Goal: Find specific page/section: Find specific page/section

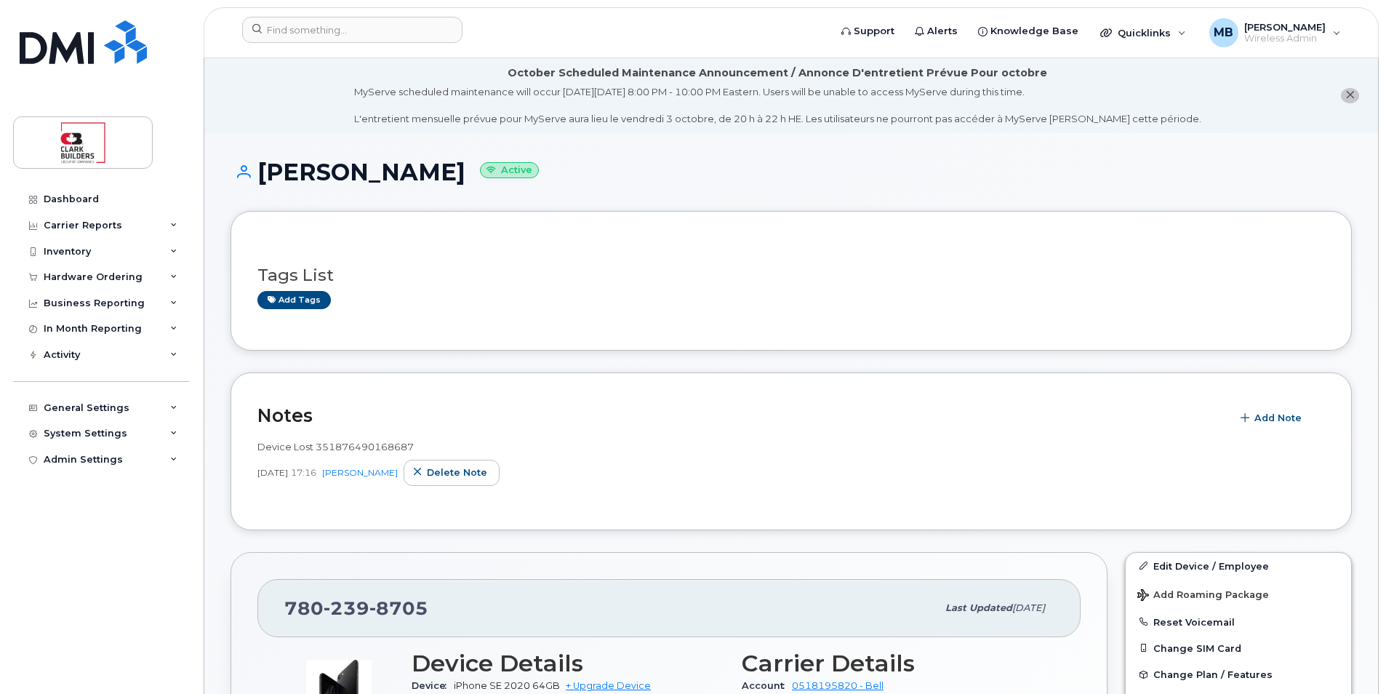
scroll to position [145, 0]
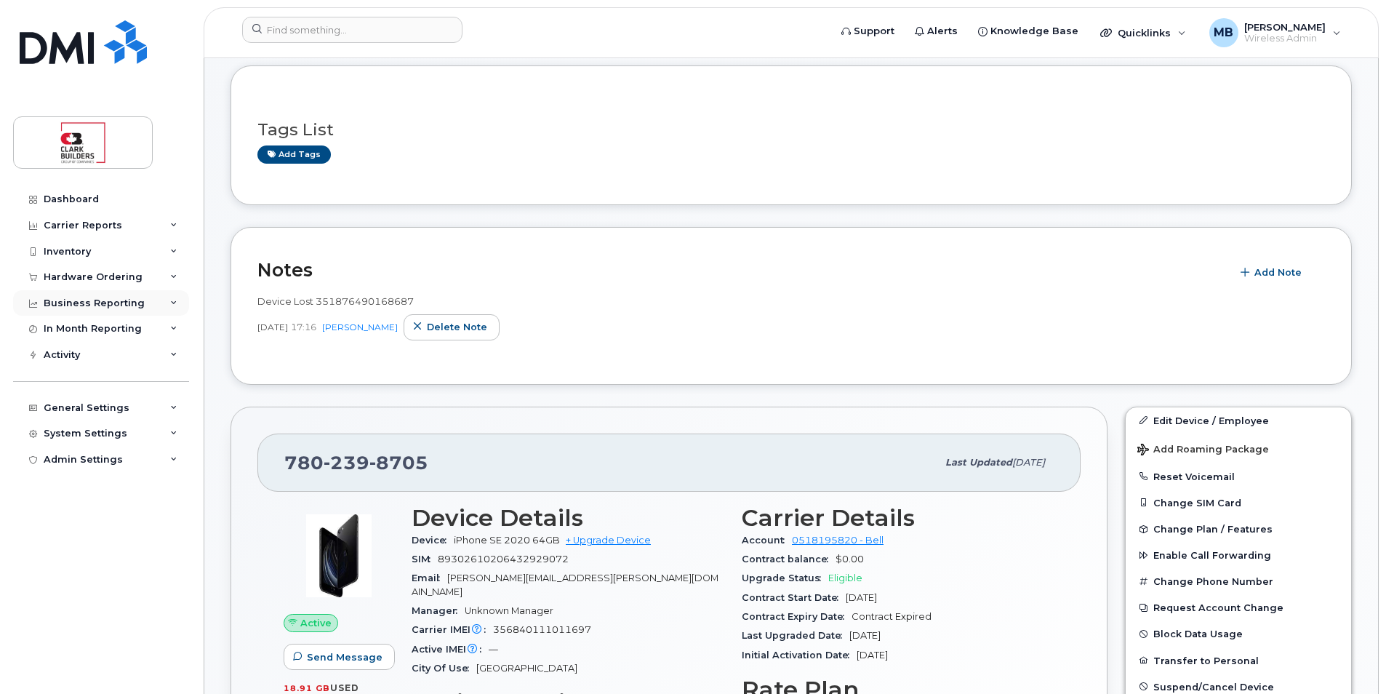
click at [167, 308] on div "Business Reporting" at bounding box center [101, 303] width 176 height 26
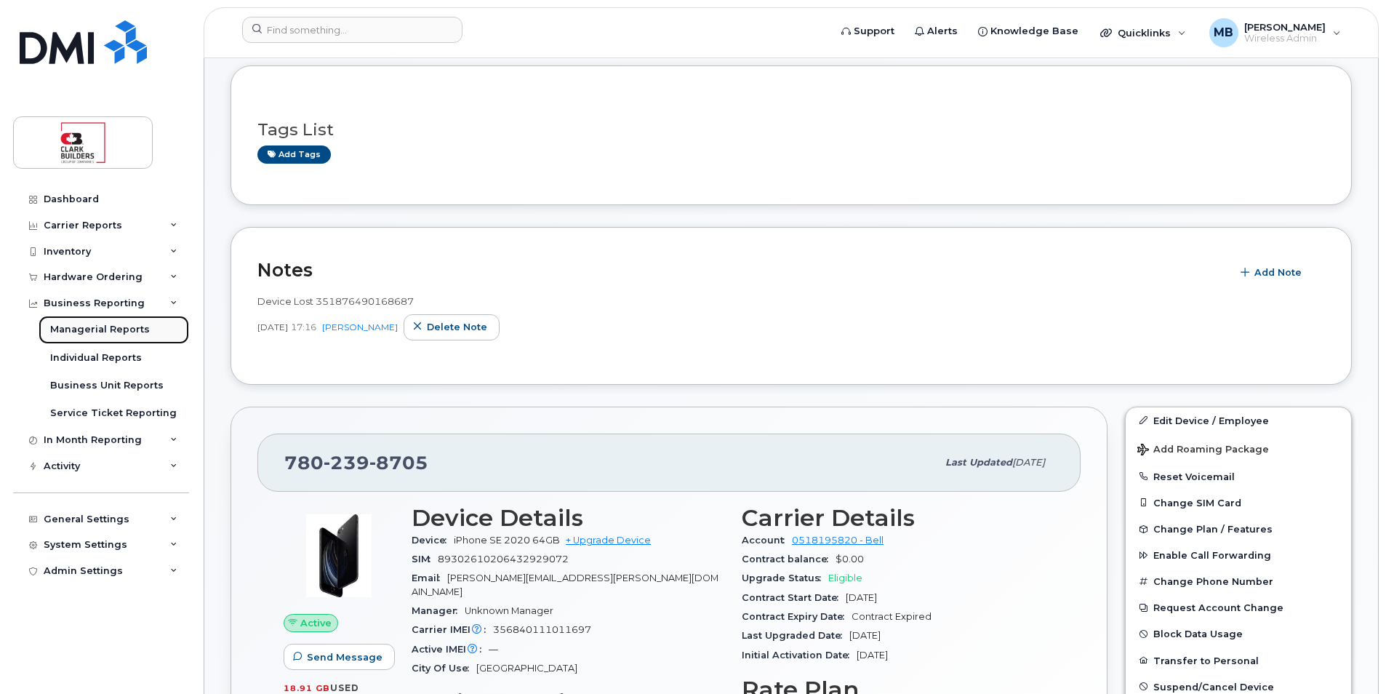
click at [127, 329] on div "Managerial Reports" at bounding box center [100, 329] width 100 height 13
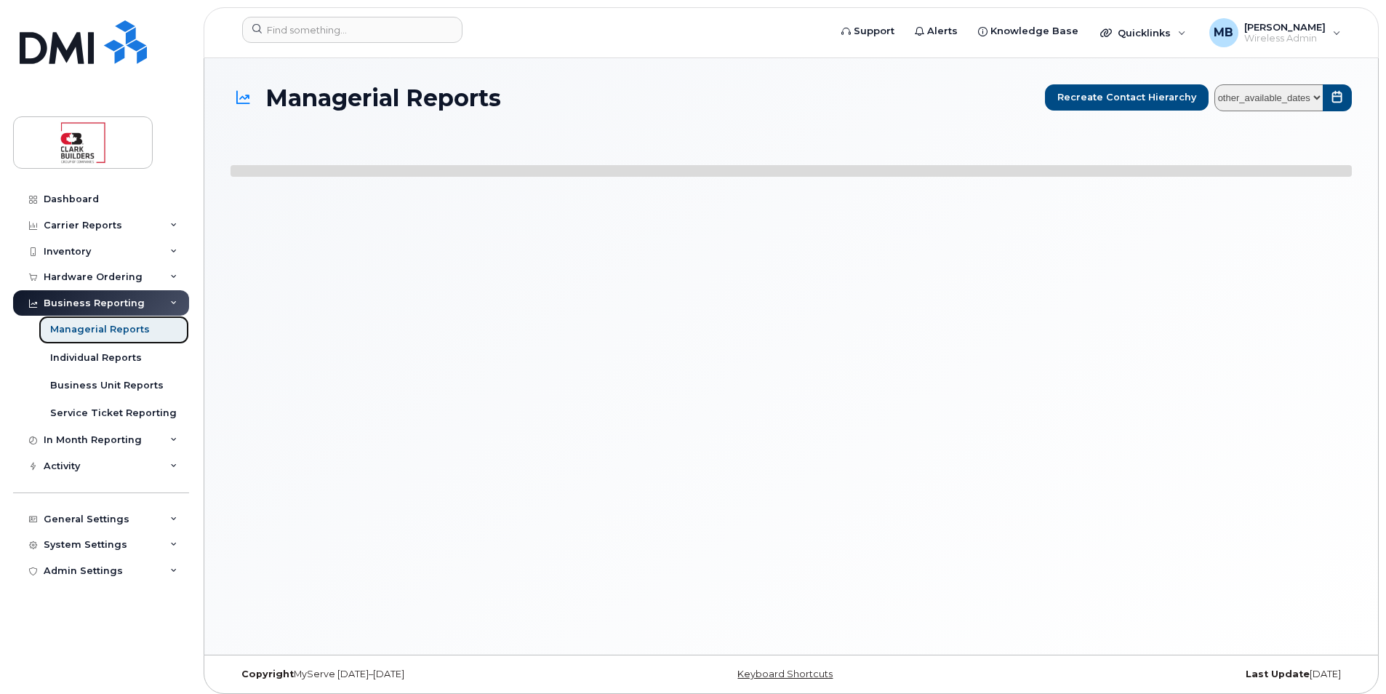
select select
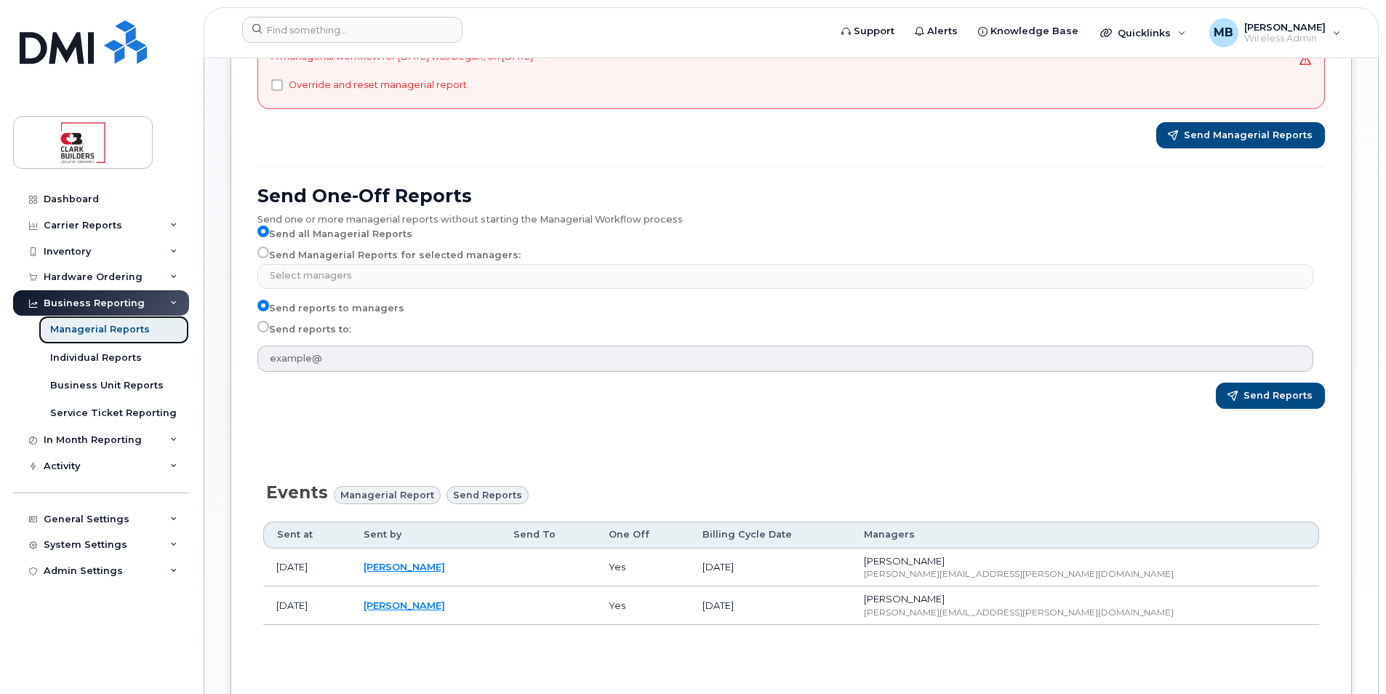
scroll to position [402, 0]
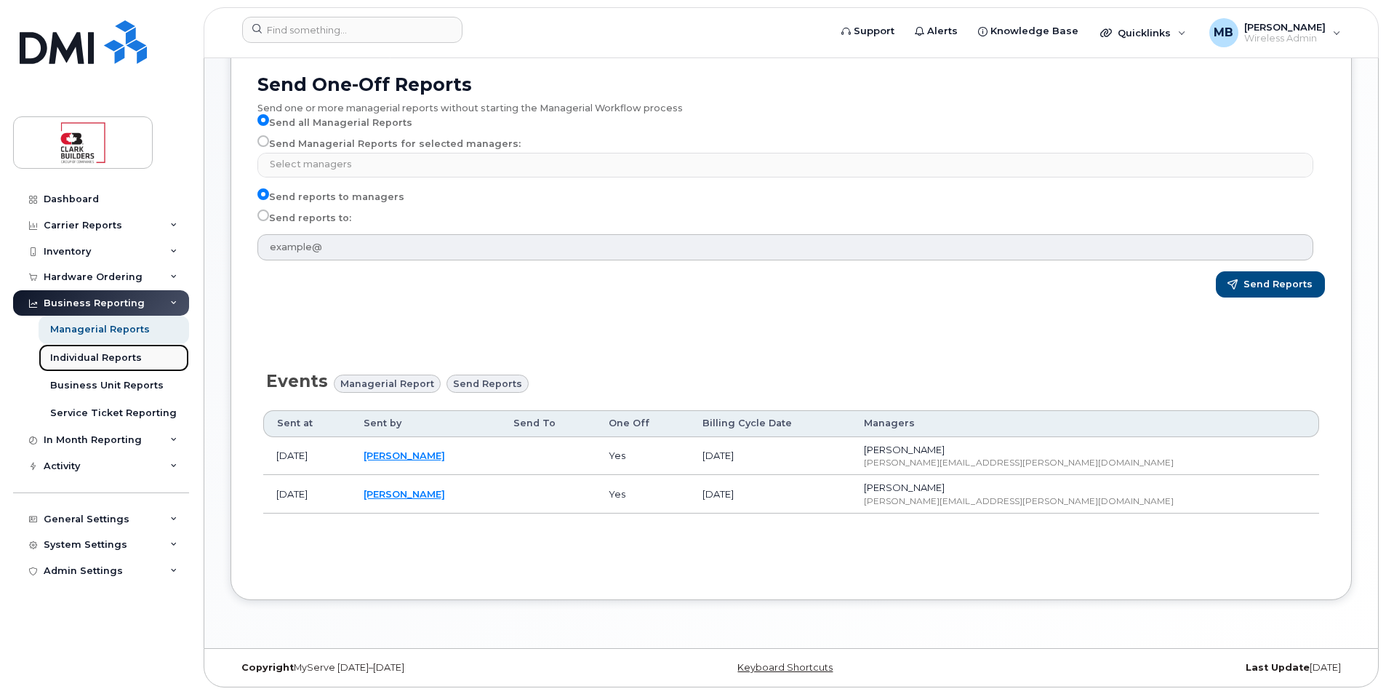
click at [128, 364] on div "Individual Reports" at bounding box center [96, 357] width 92 height 13
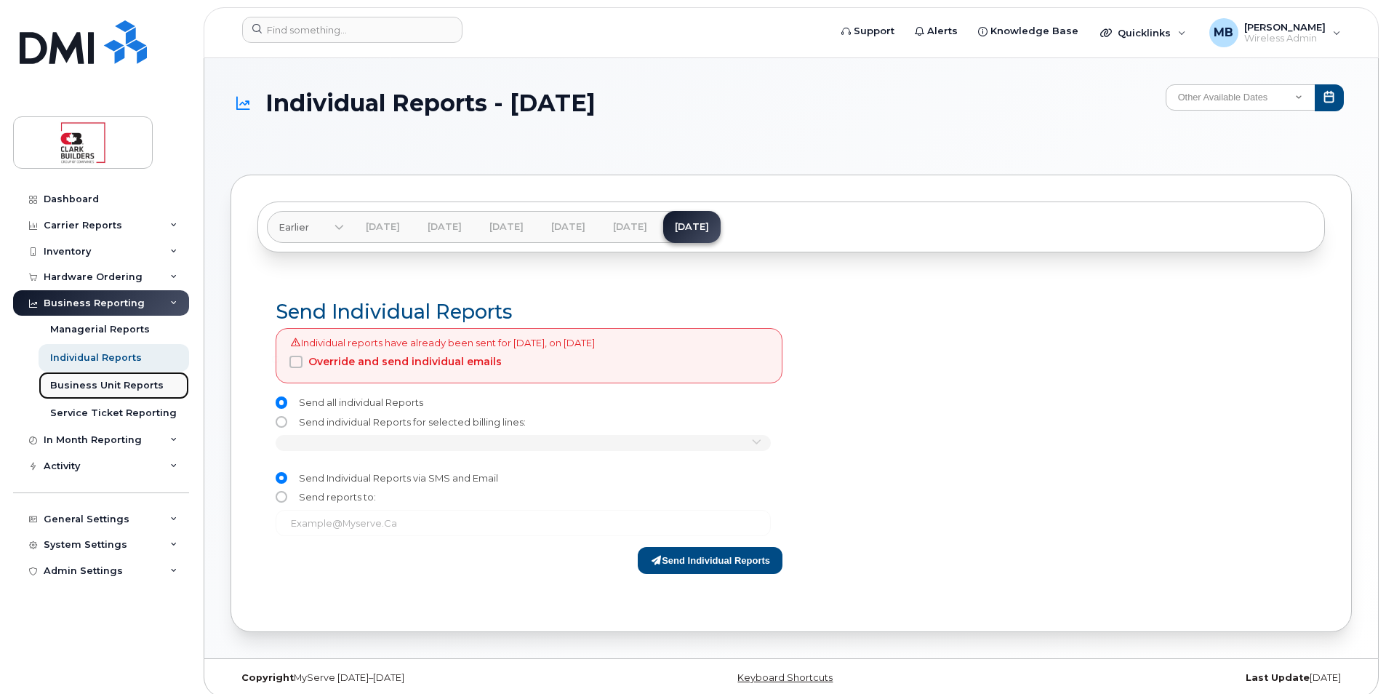
click at [124, 389] on div "Business Unit Reports" at bounding box center [106, 385] width 113 height 13
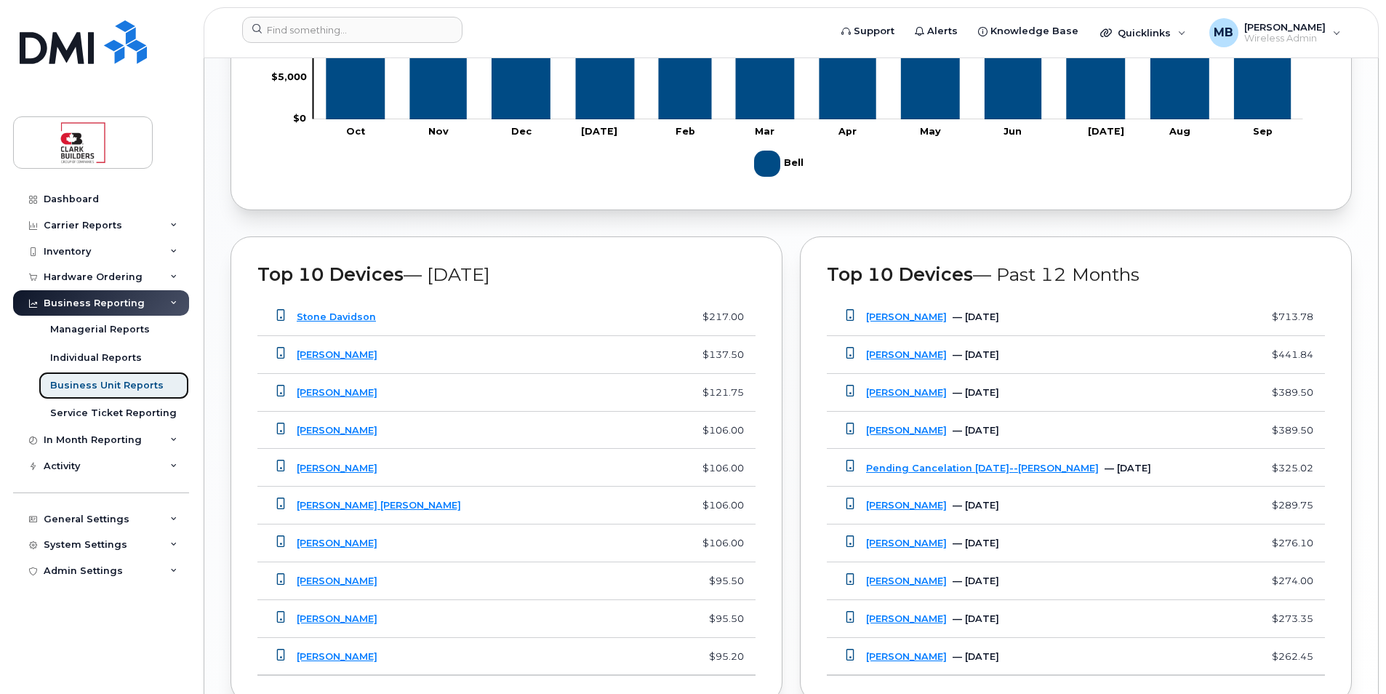
scroll to position [1091, 0]
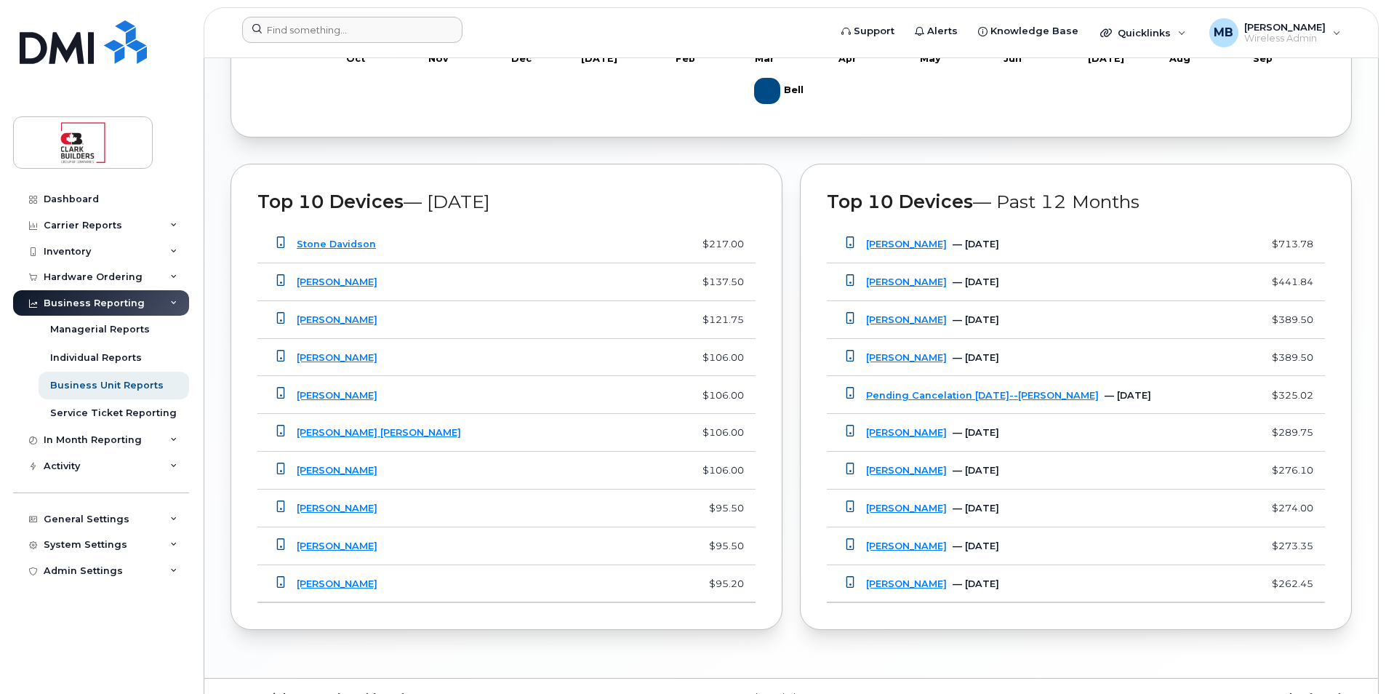
drag, startPoint x: 489, startPoint y: 27, endPoint x: 481, endPoint y: 27, distance: 8.0
click at [484, 27] on form at bounding box center [530, 30] width 577 height 26
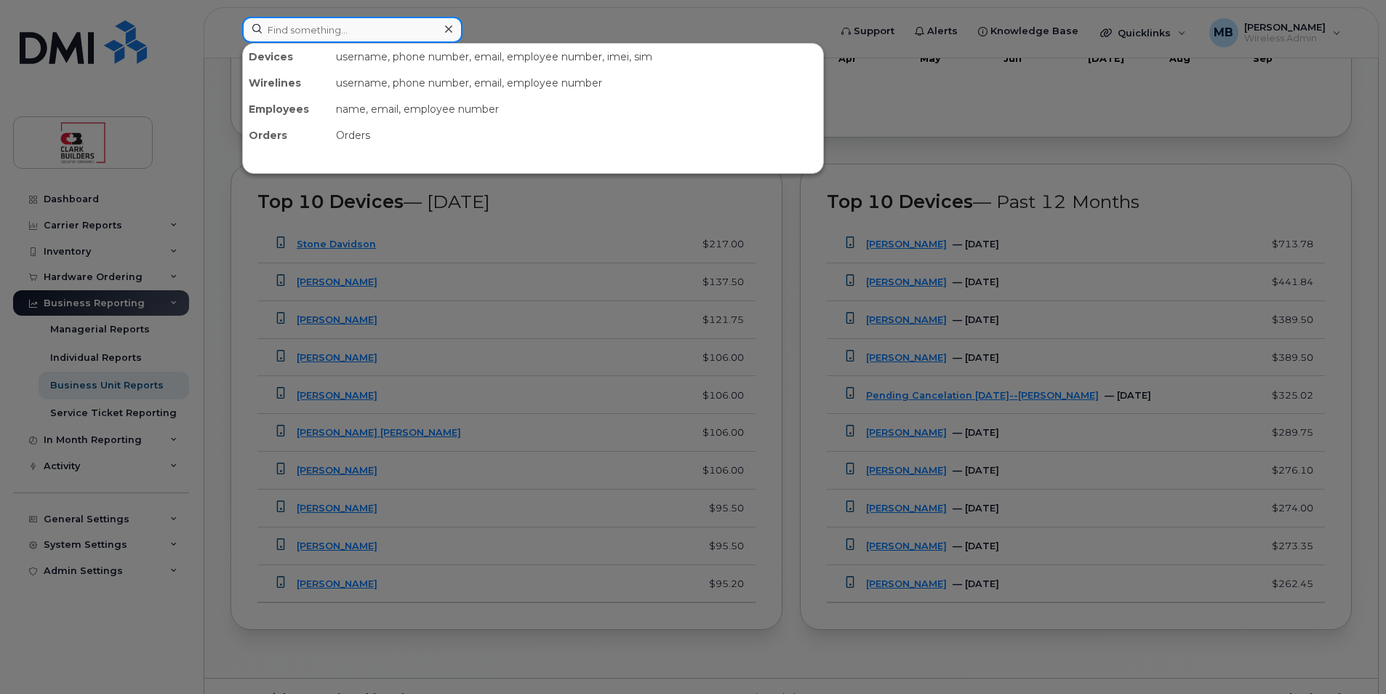
click at [404, 33] on input at bounding box center [352, 30] width 220 height 26
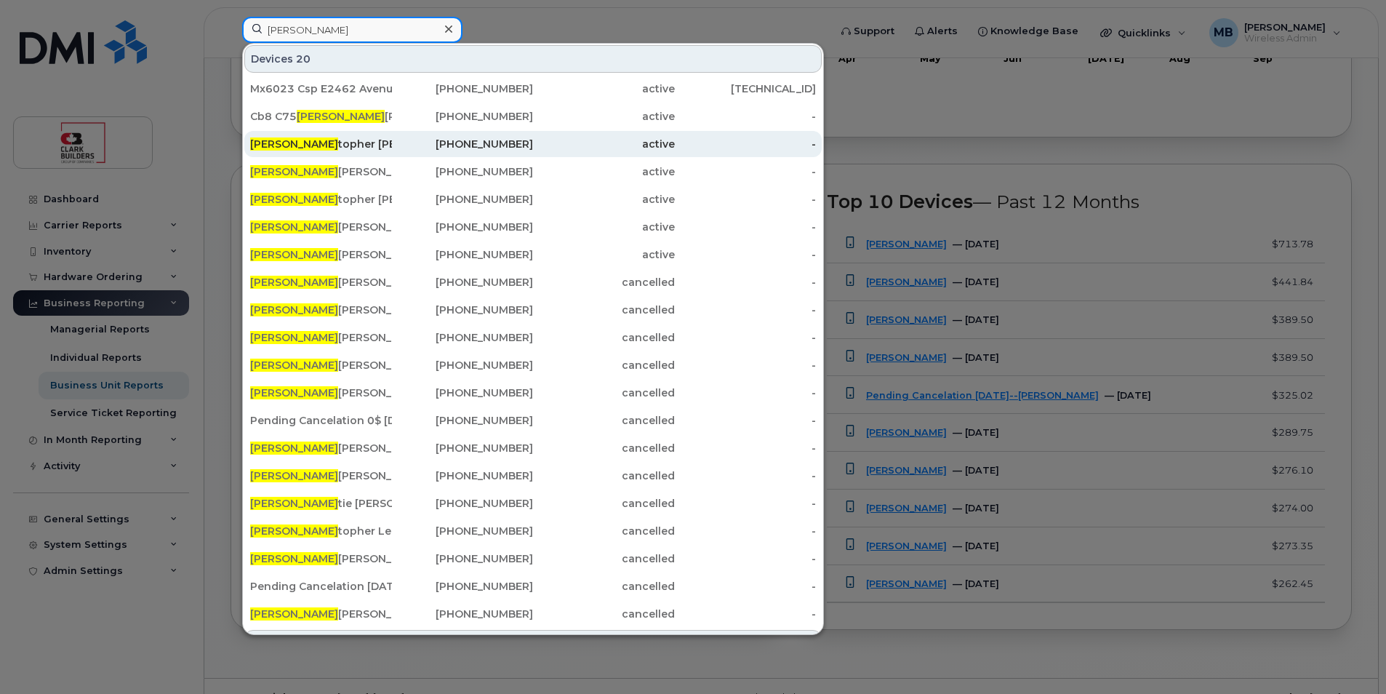
type input "chris"
click at [377, 146] on div "Chris topher Vienneau" at bounding box center [321, 144] width 142 height 15
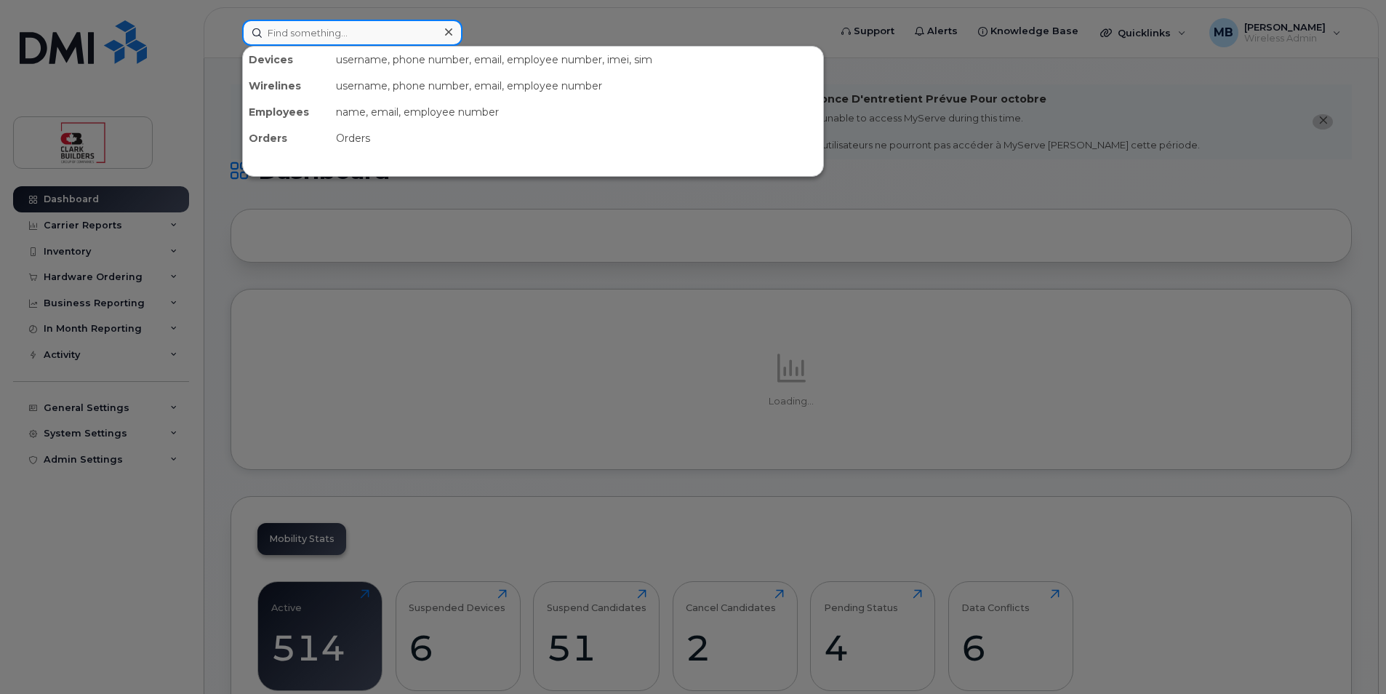
click at [320, 45] on input at bounding box center [352, 33] width 220 height 26
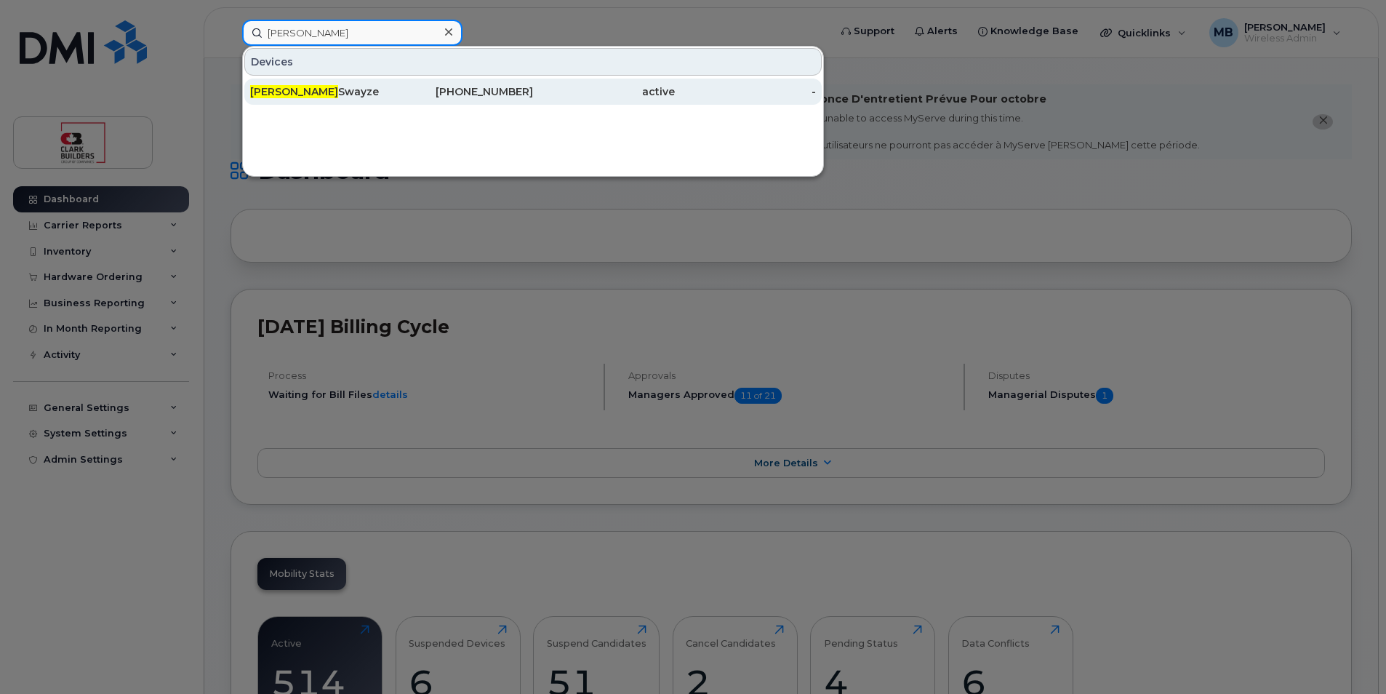
type input "Jesse"
click at [320, 87] on div "Jesse Swayze" at bounding box center [321, 91] width 142 height 15
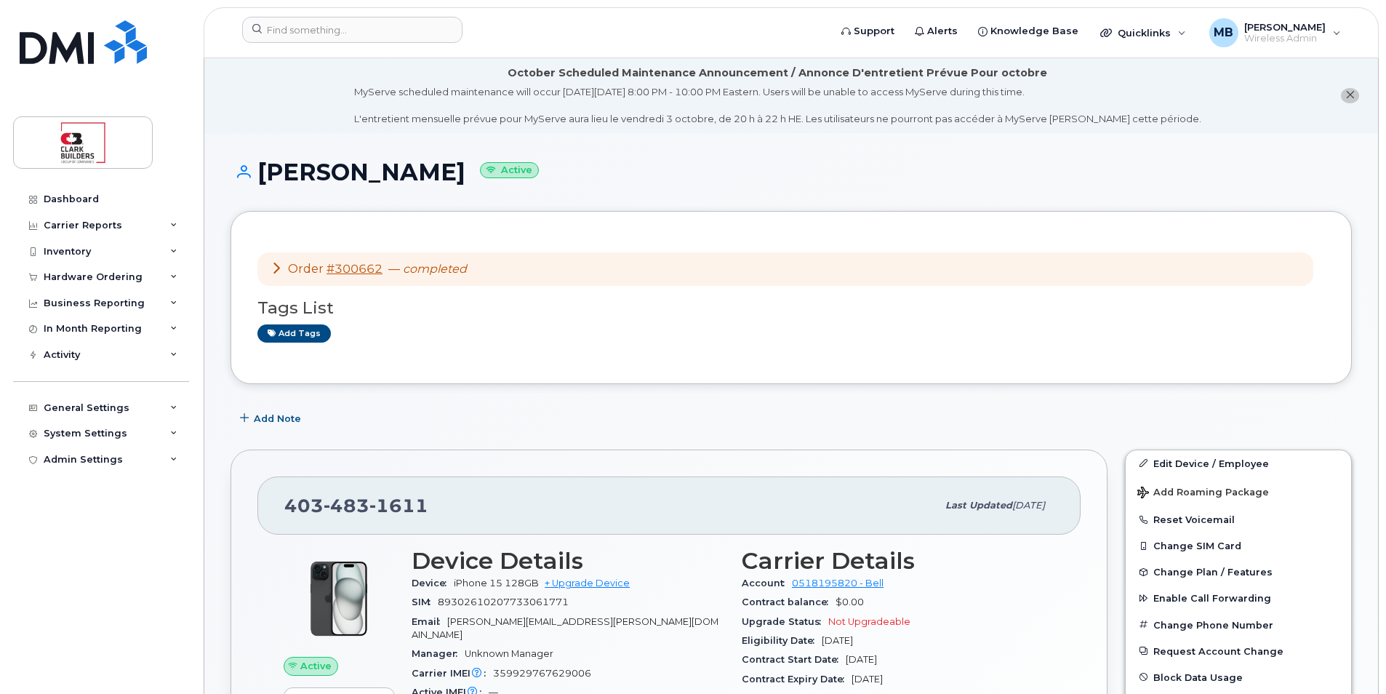
scroll to position [291, 0]
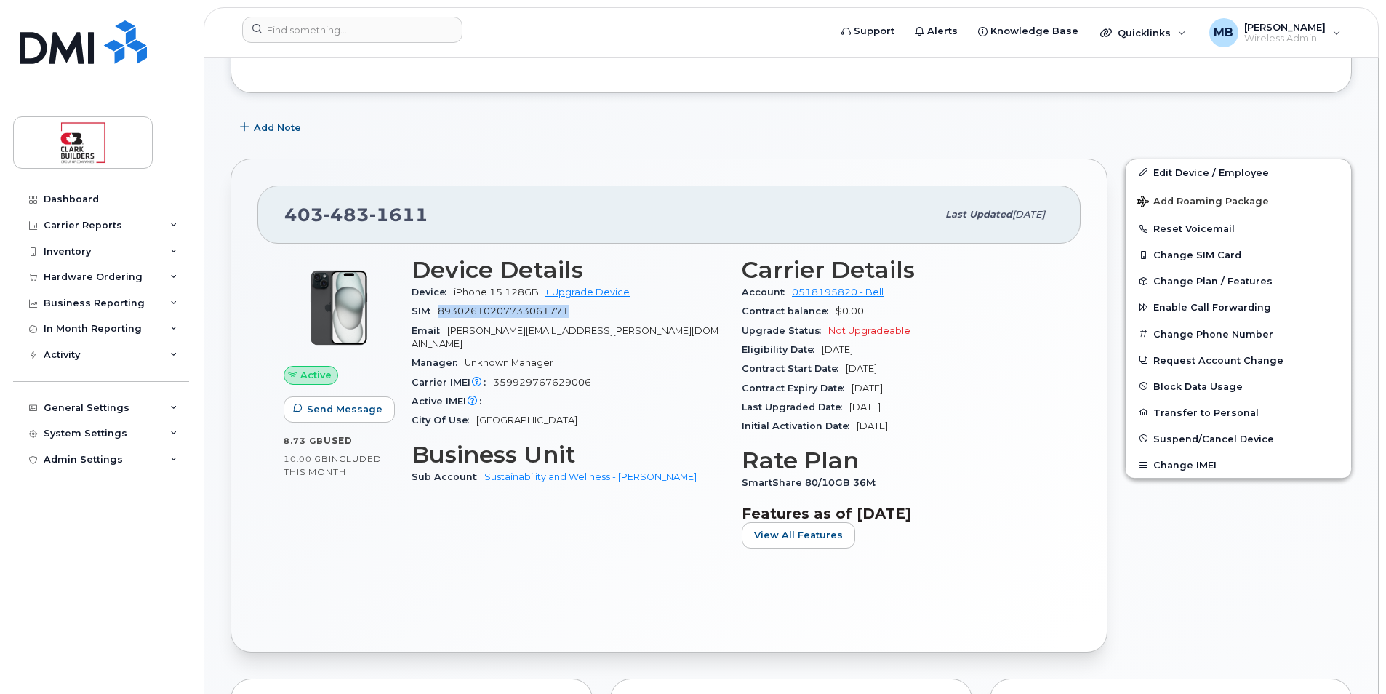
drag, startPoint x: 440, startPoint y: 305, endPoint x: 579, endPoint y: 319, distance: 139.6
click at [579, 319] on div "SIM 89302610207733061771" at bounding box center [568, 311] width 313 height 19
drag, startPoint x: 579, startPoint y: 319, endPoint x: 646, endPoint y: 417, distance: 118.6
click at [646, 417] on div "City Of Use Calgary" at bounding box center [568, 420] width 313 height 19
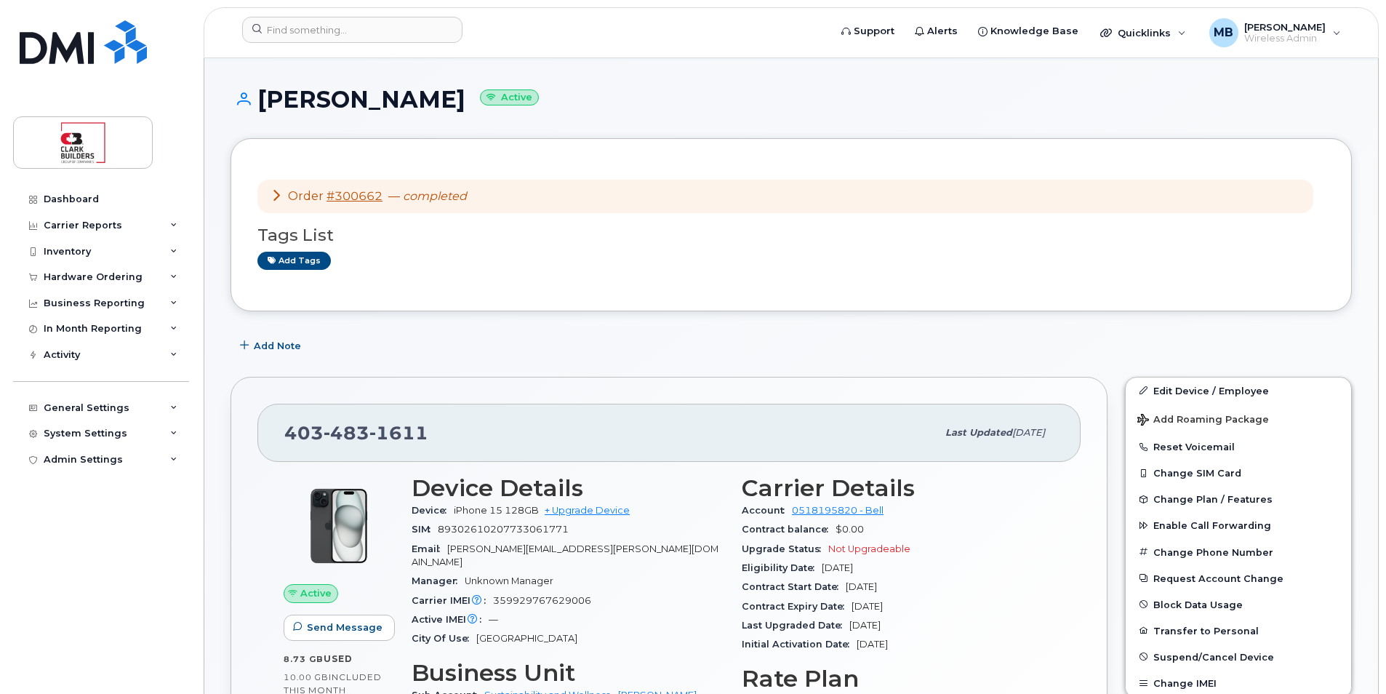
scroll to position [218, 0]
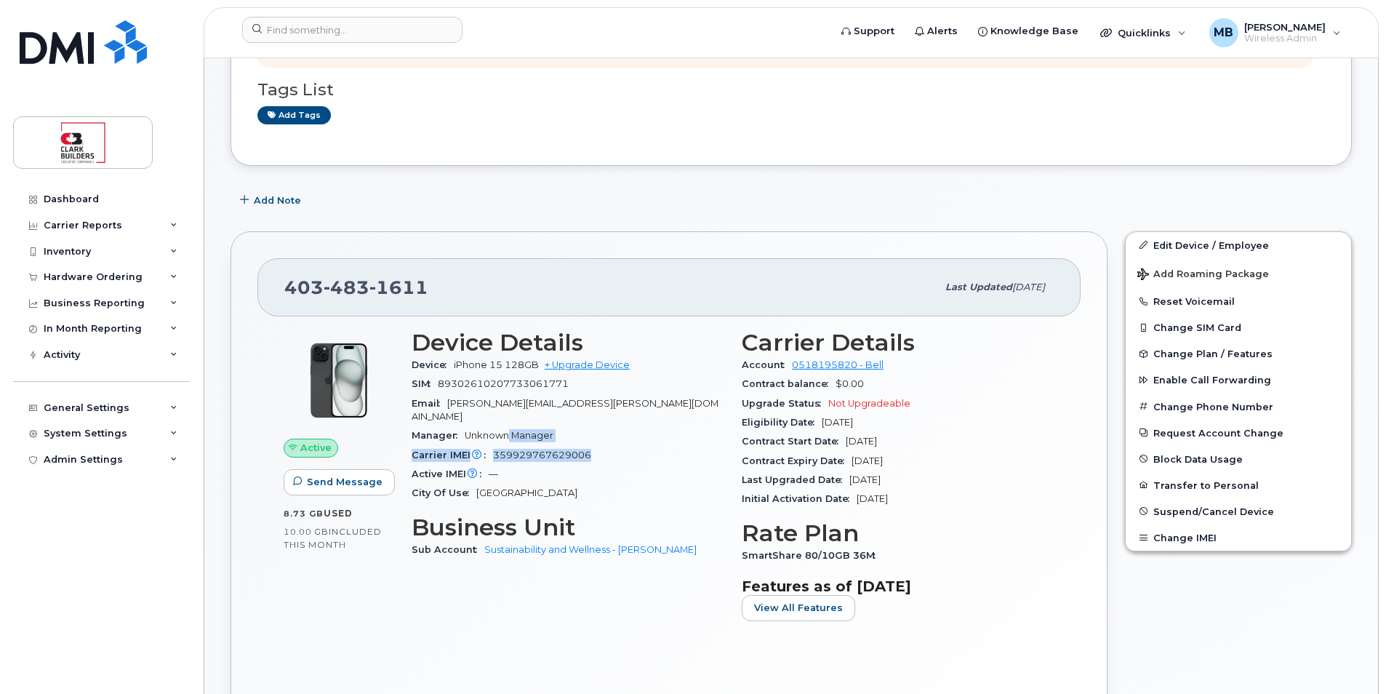
drag, startPoint x: 611, startPoint y: 443, endPoint x: 499, endPoint y: 429, distance: 112.8
click at [500, 429] on section "Device Details Device iPhone 15 128GB + Upgrade Device SIM 89302610207733061771…" at bounding box center [568, 415] width 313 height 173
drag, startPoint x: 499, startPoint y: 429, endPoint x: 494, endPoint y: 410, distance: 19.8
click at [494, 410] on div "Email chris.vienneau@clarkbuilders.com" at bounding box center [568, 410] width 313 height 33
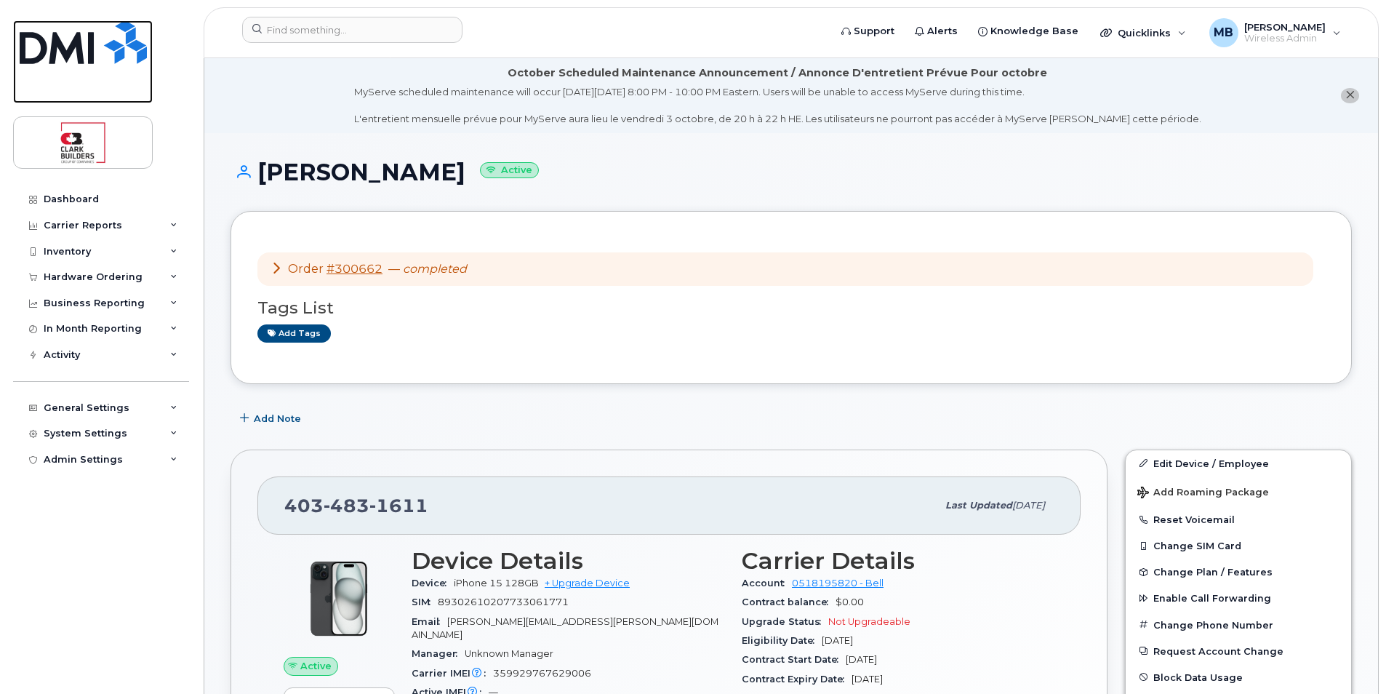
click at [126, 49] on img at bounding box center [83, 42] width 127 height 44
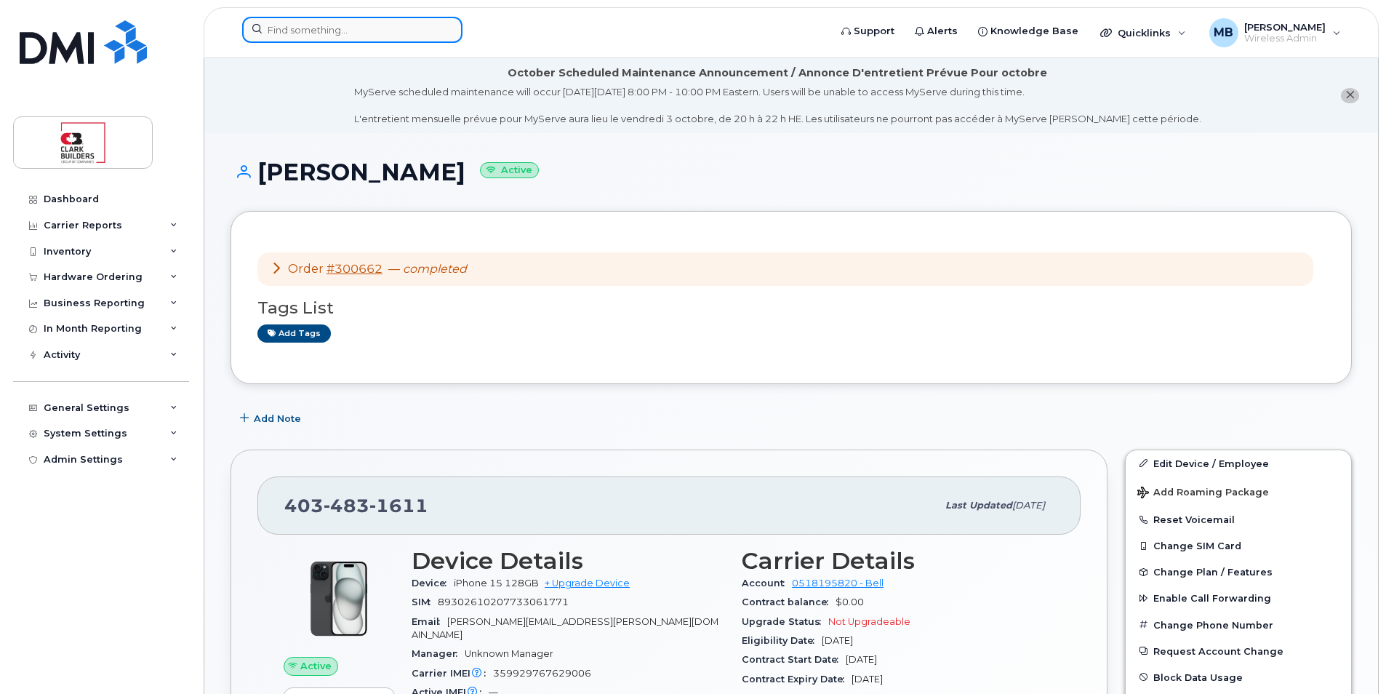
click at [313, 33] on input at bounding box center [352, 30] width 220 height 26
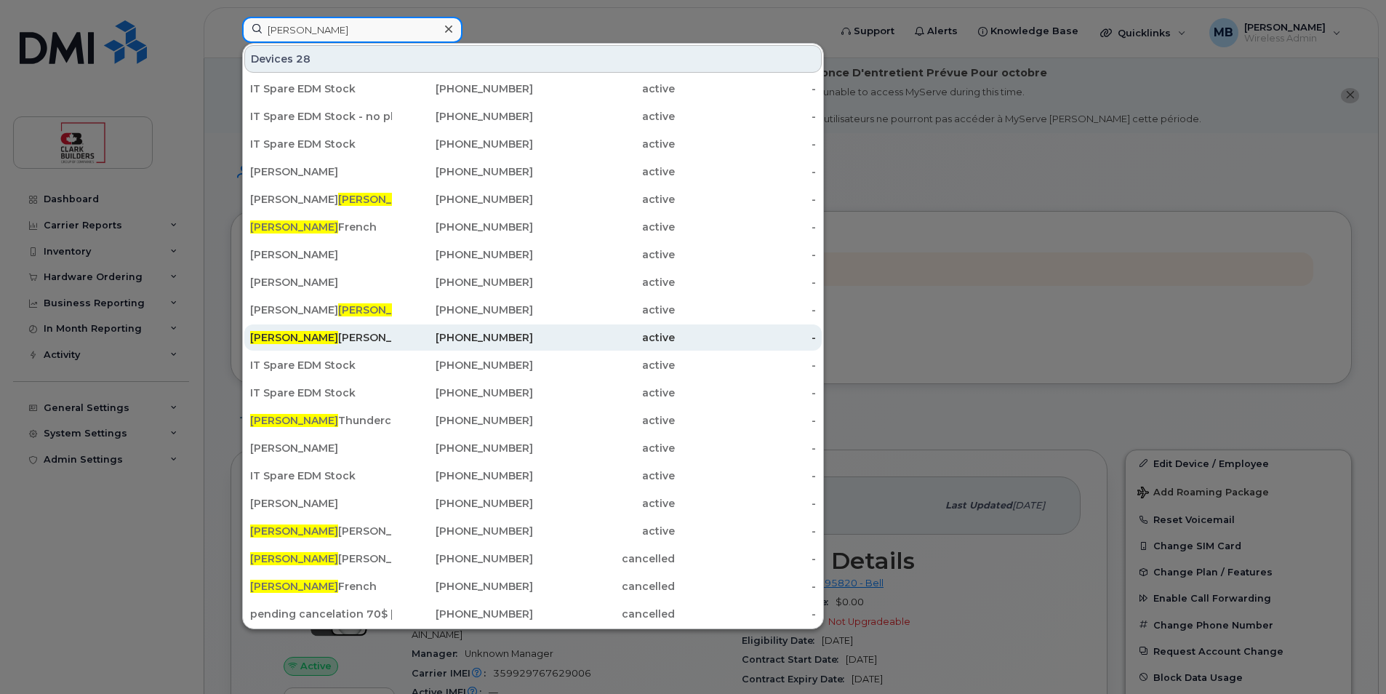
type input "[PERSON_NAME]"
drag, startPoint x: 326, startPoint y: 340, endPoint x: 351, endPoint y: 334, distance: 25.4
click at [326, 340] on div "[PERSON_NAME]" at bounding box center [321, 337] width 142 height 15
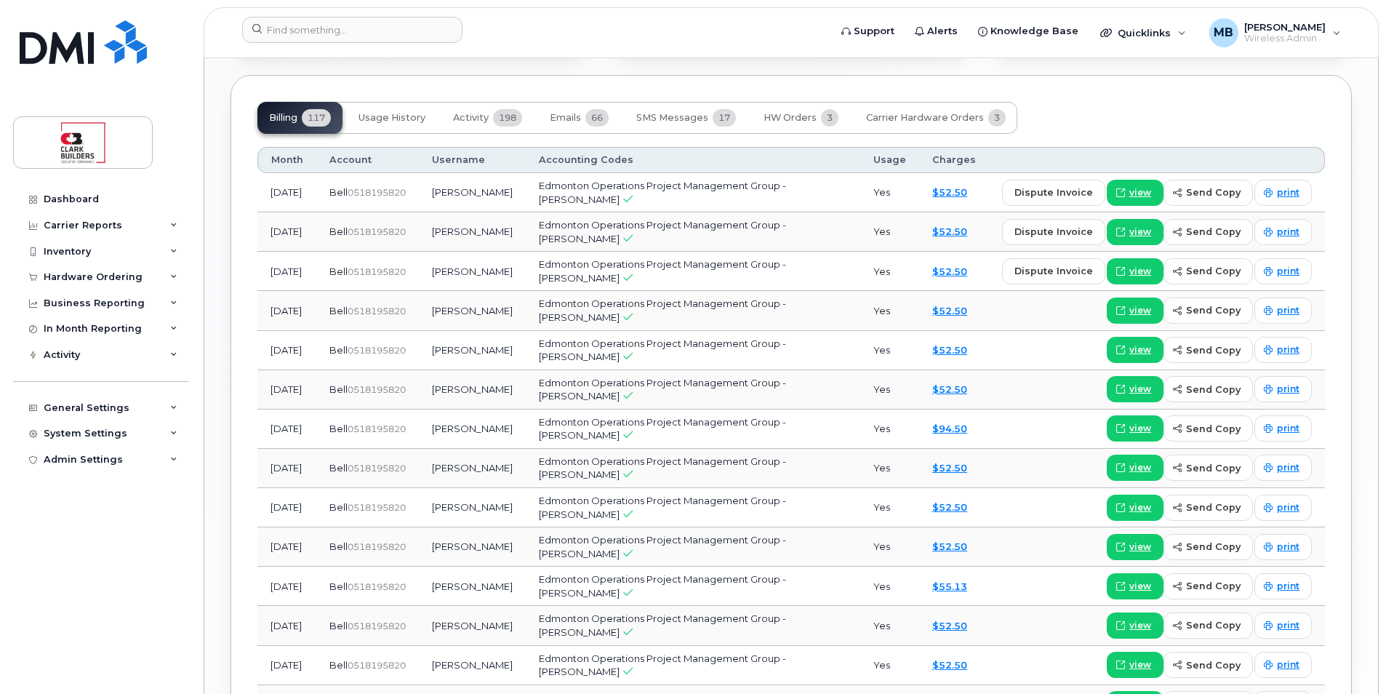
scroll to position [872, 0]
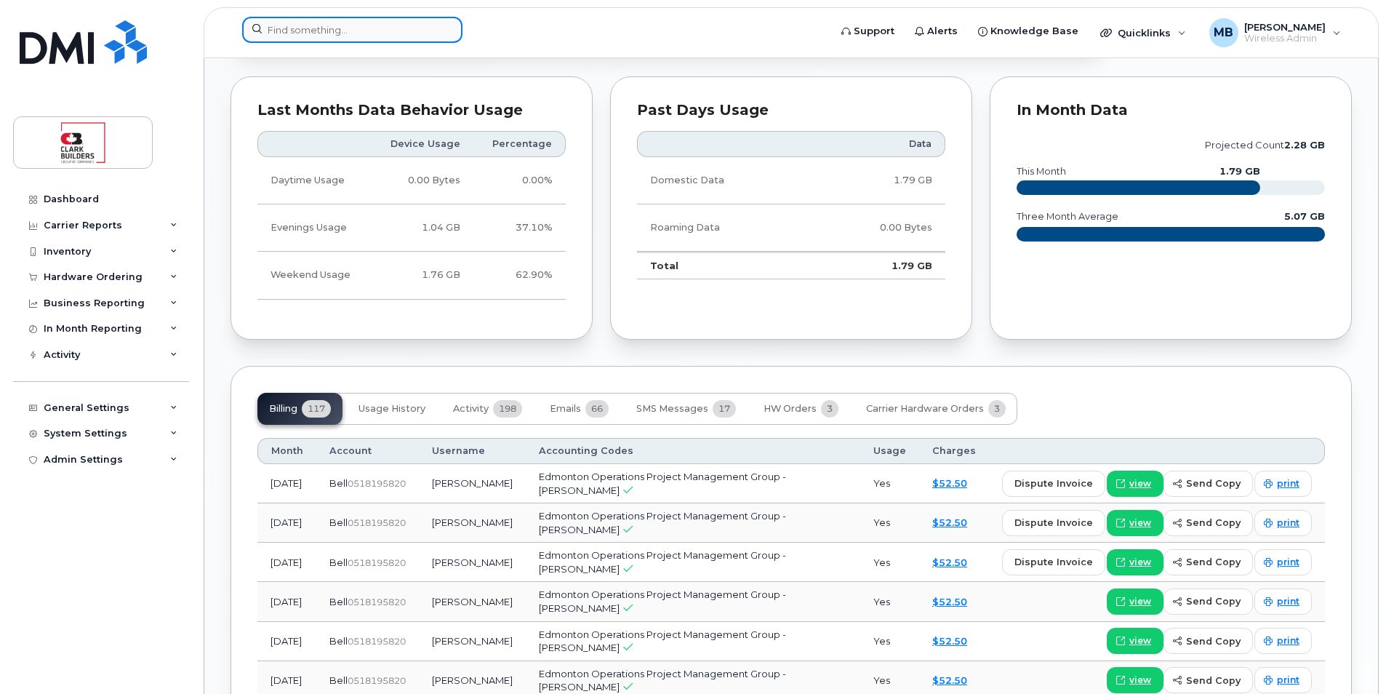
click at [371, 34] on input at bounding box center [352, 30] width 220 height 26
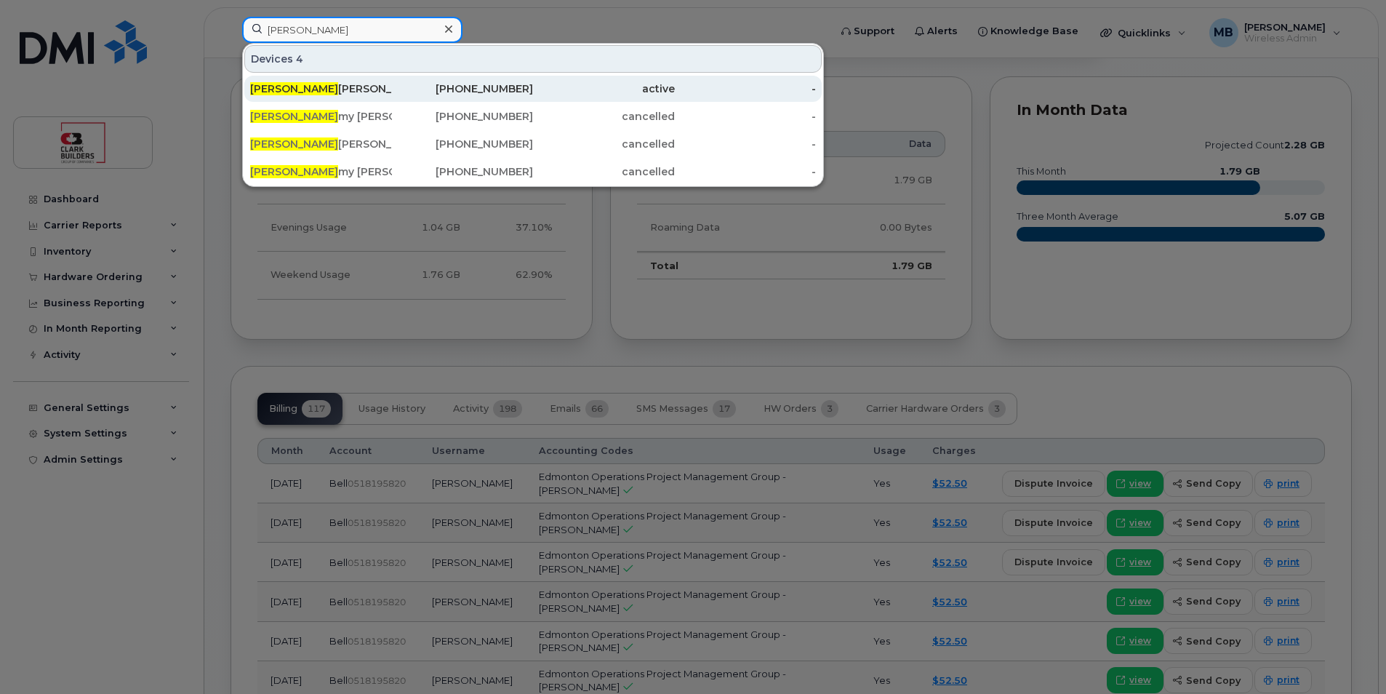
type input "[PERSON_NAME]"
click at [417, 87] on div "[PHONE_NUMBER]" at bounding box center [463, 88] width 142 height 15
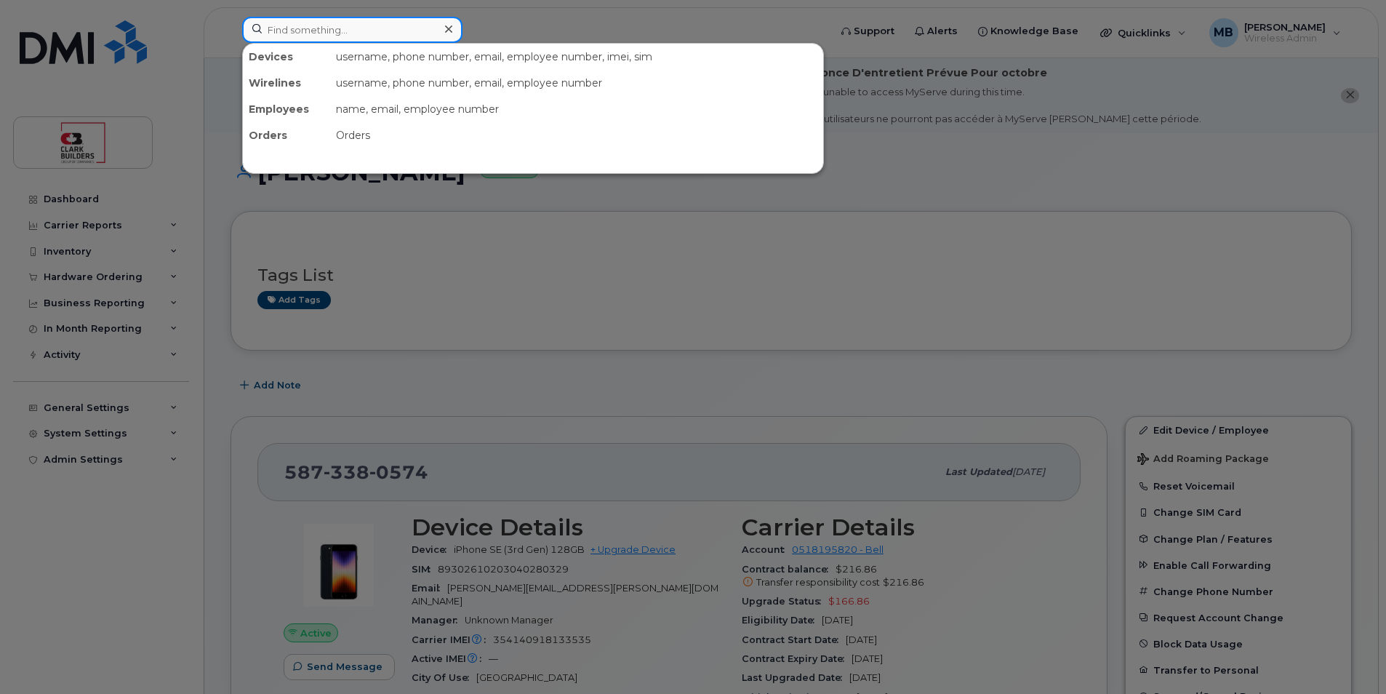
click at [365, 28] on input at bounding box center [352, 30] width 220 height 26
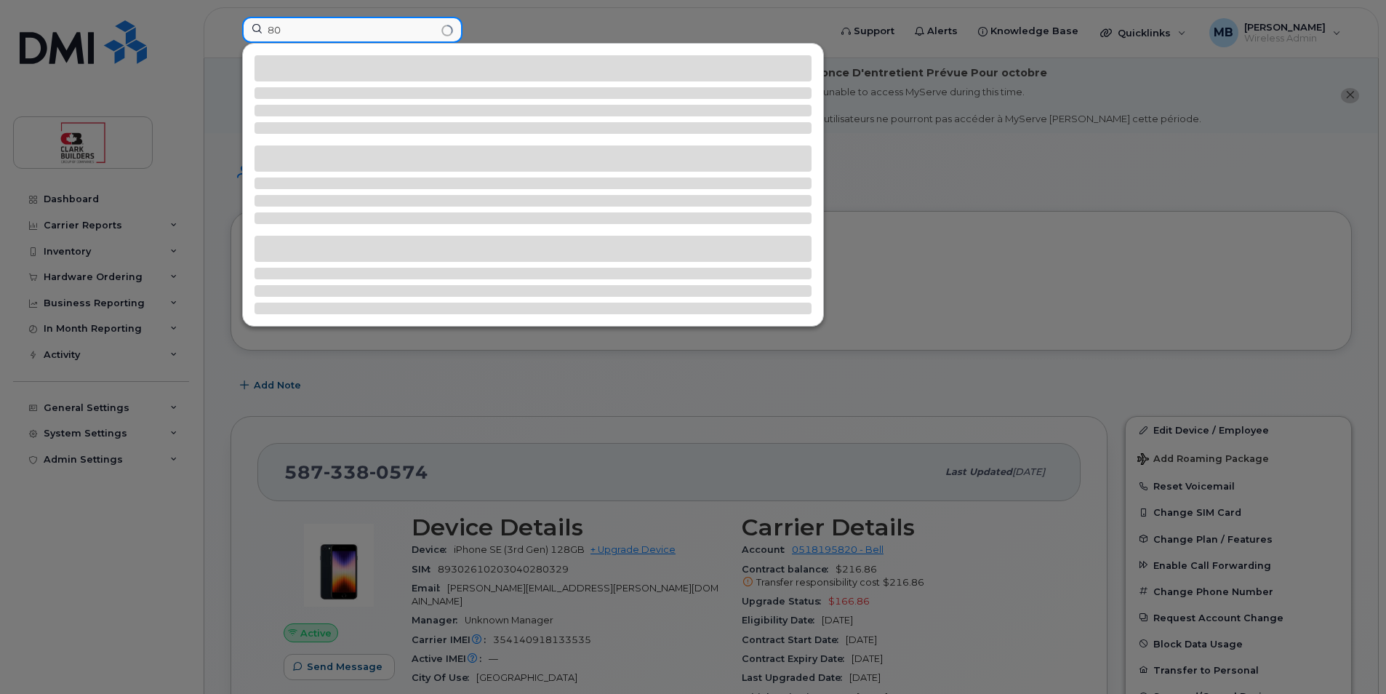
type input "8"
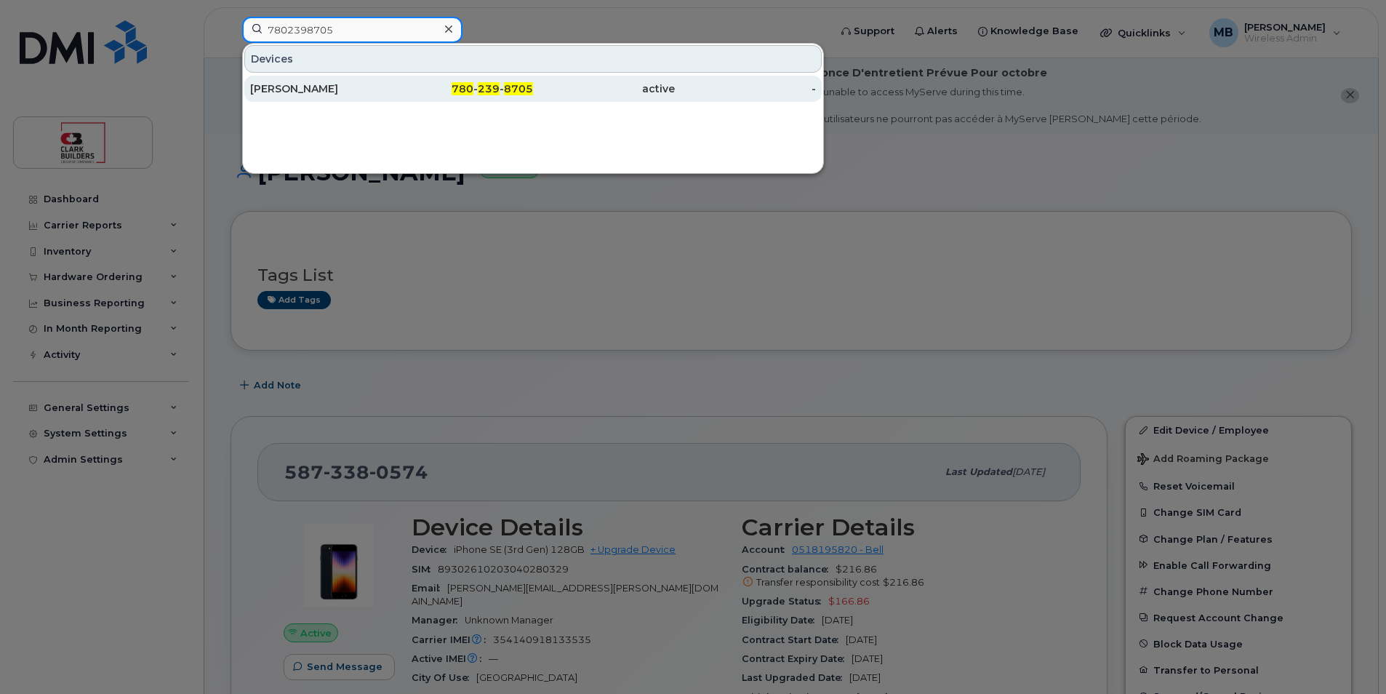
type input "7802398705"
click at [372, 92] on div "Dan Amyotte" at bounding box center [321, 88] width 142 height 15
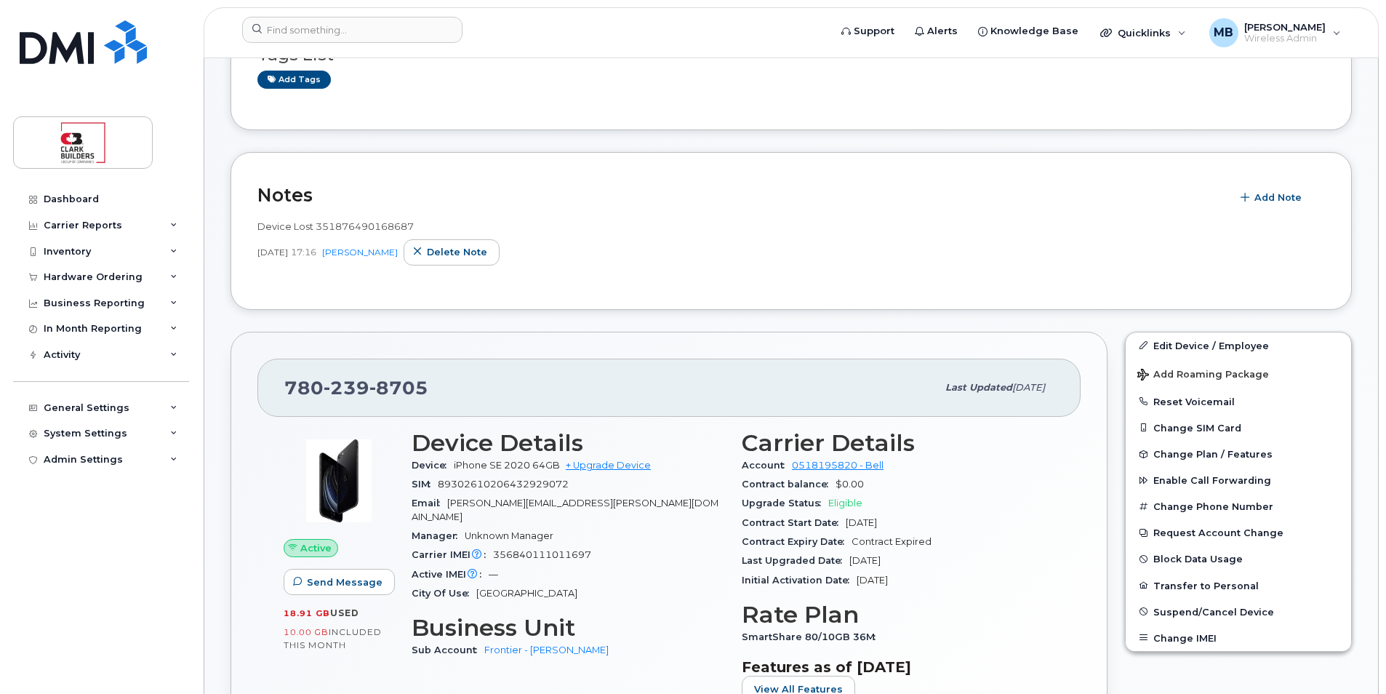
scroll to position [2, 0]
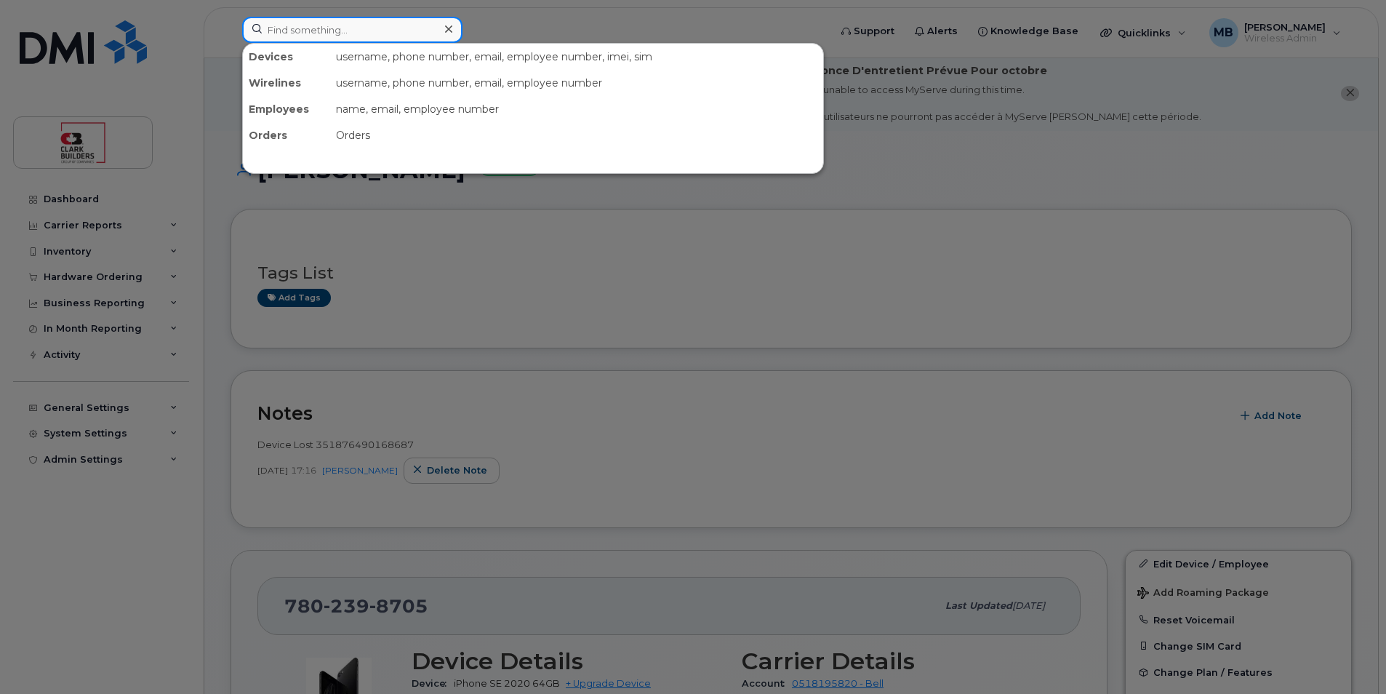
click at [310, 17] on input at bounding box center [352, 30] width 220 height 26
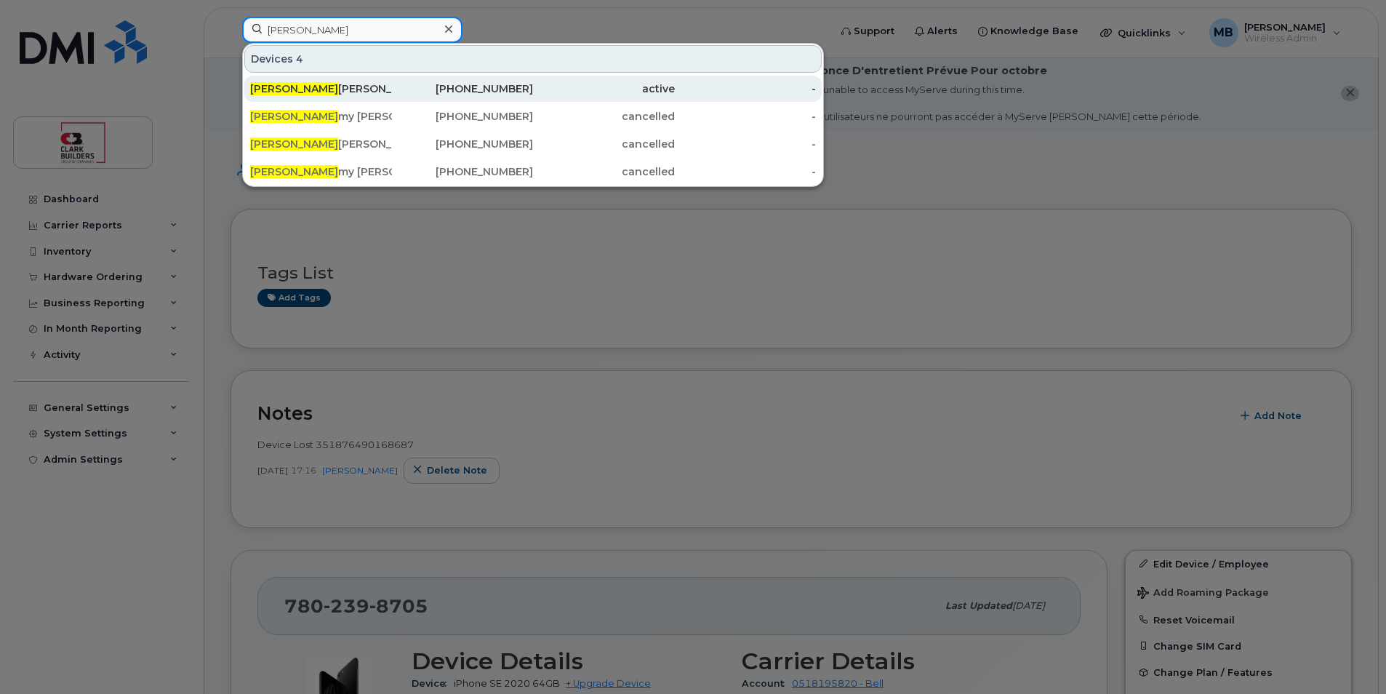
type input "[PERSON_NAME]"
click at [358, 88] on div "[PERSON_NAME]" at bounding box center [321, 88] width 142 height 15
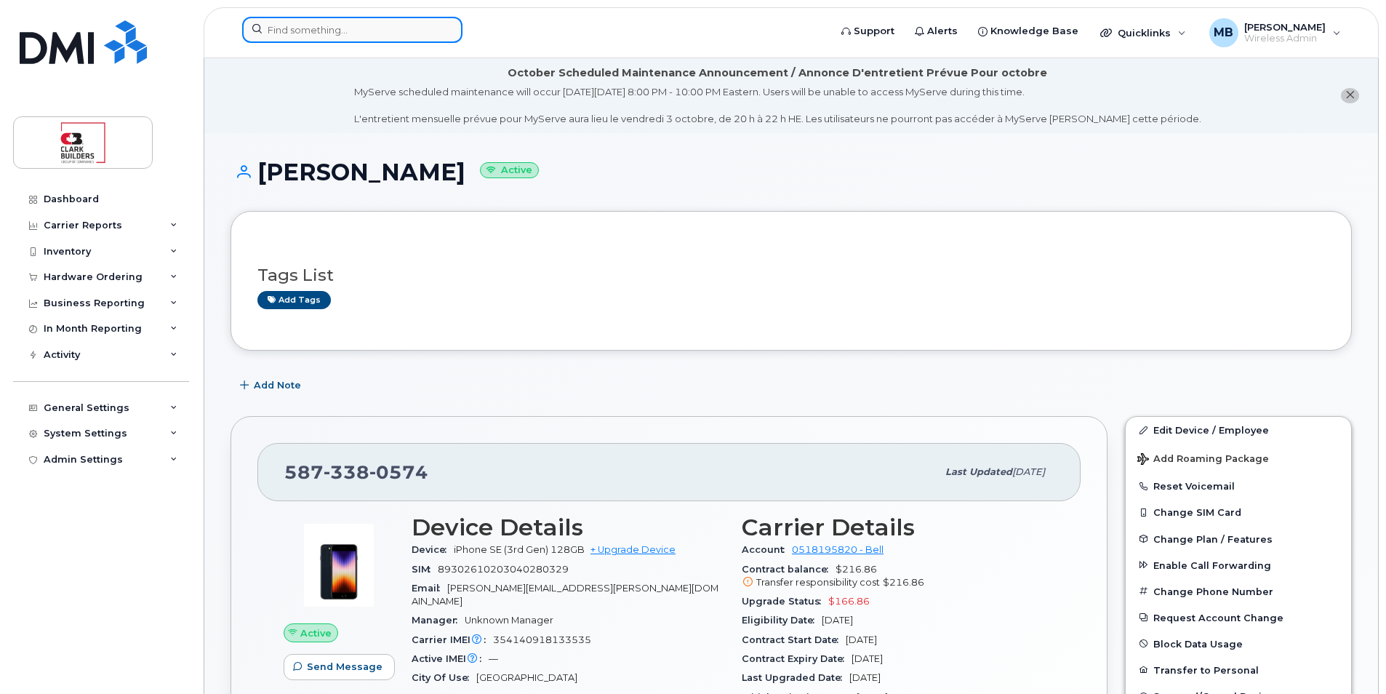
click at [349, 23] on input at bounding box center [352, 30] width 220 height 26
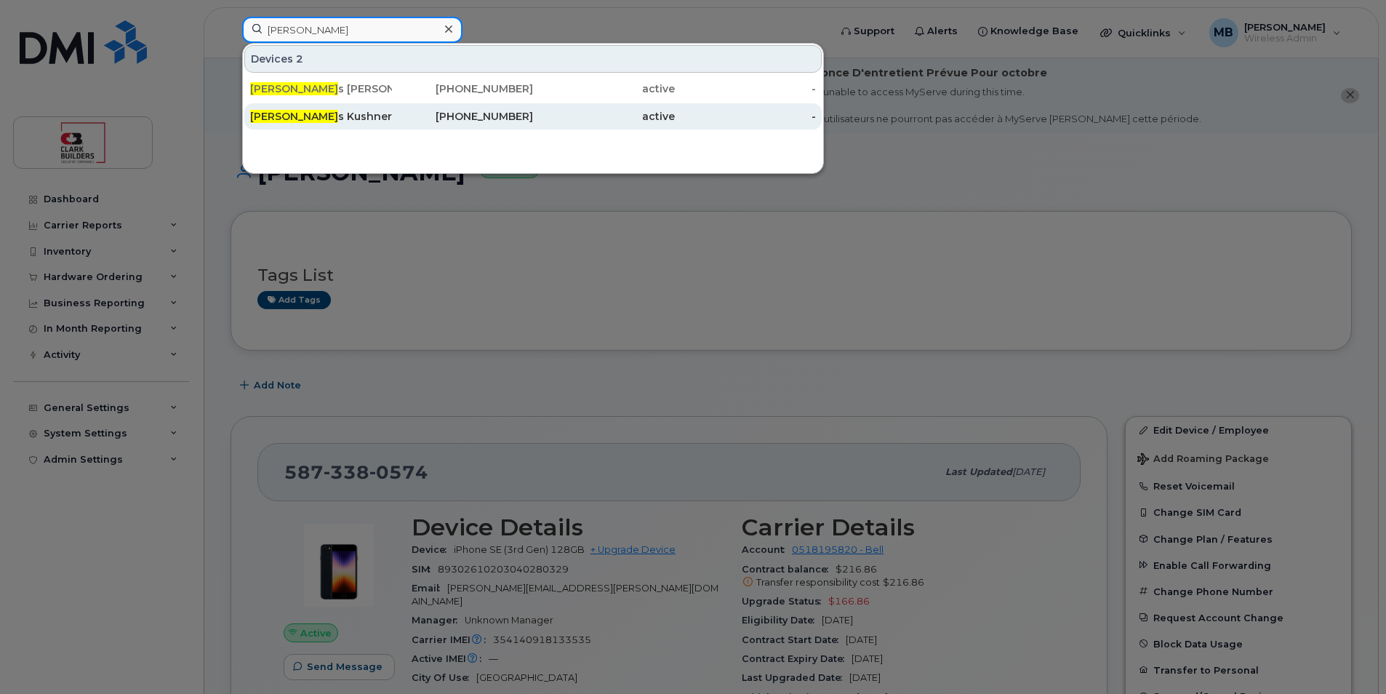
type input "[PERSON_NAME]"
drag, startPoint x: 329, startPoint y: 109, endPoint x: 318, endPoint y: 116, distance: 12.1
click at [329, 109] on div "[PERSON_NAME]" at bounding box center [321, 116] width 142 height 26
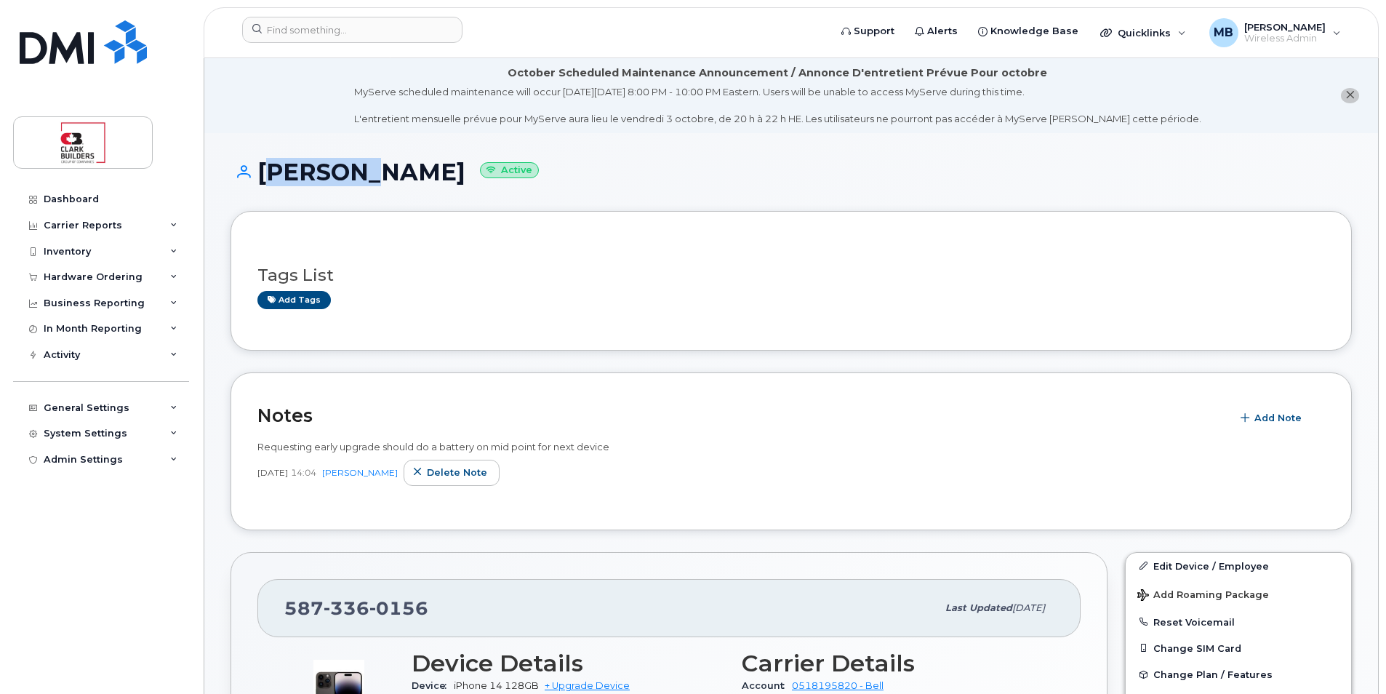
drag, startPoint x: 260, startPoint y: 167, endPoint x: 342, endPoint y: 178, distance: 82.9
click at [342, 178] on h1 "[PERSON_NAME] Active" at bounding box center [790, 171] width 1121 height 25
drag, startPoint x: 342, startPoint y: 178, endPoint x: 396, endPoint y: 178, distance: 54.5
click at [396, 178] on h1 "[PERSON_NAME] Active" at bounding box center [790, 171] width 1121 height 25
